Goal: Task Accomplishment & Management: Use online tool/utility

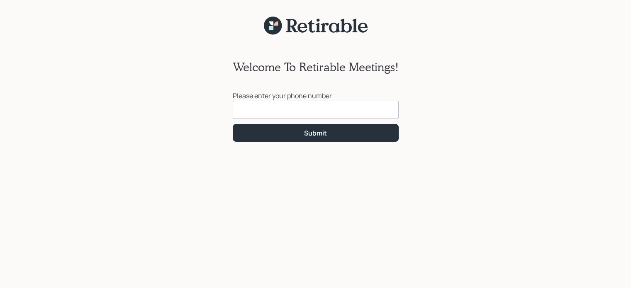
click at [303, 110] on input at bounding box center [316, 110] width 166 height 18
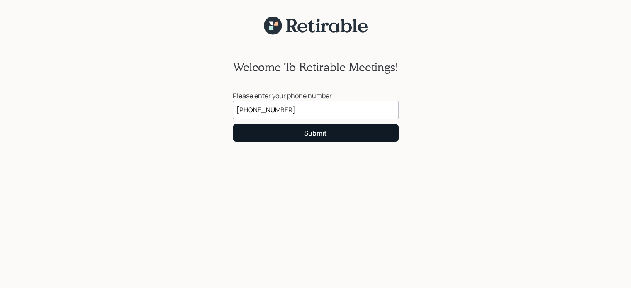
type input "[PHONE_NUMBER]"
click at [307, 137] on div "Submit" at bounding box center [315, 133] width 23 height 9
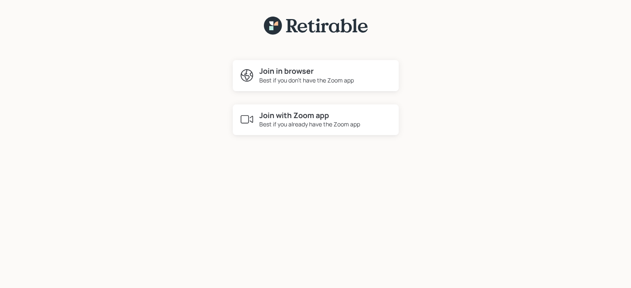
click at [305, 122] on div "Best if you already have the Zoom app" at bounding box center [309, 124] width 101 height 9
